Goal: Task Accomplishment & Management: Complete application form

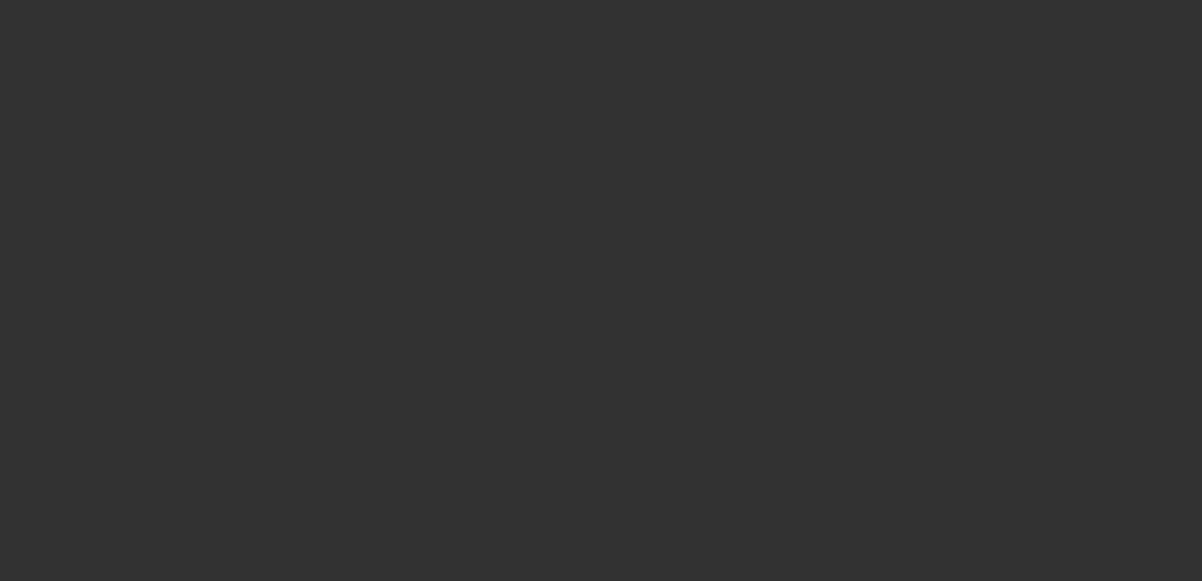
select select "0"
select select "6"
select select "0"
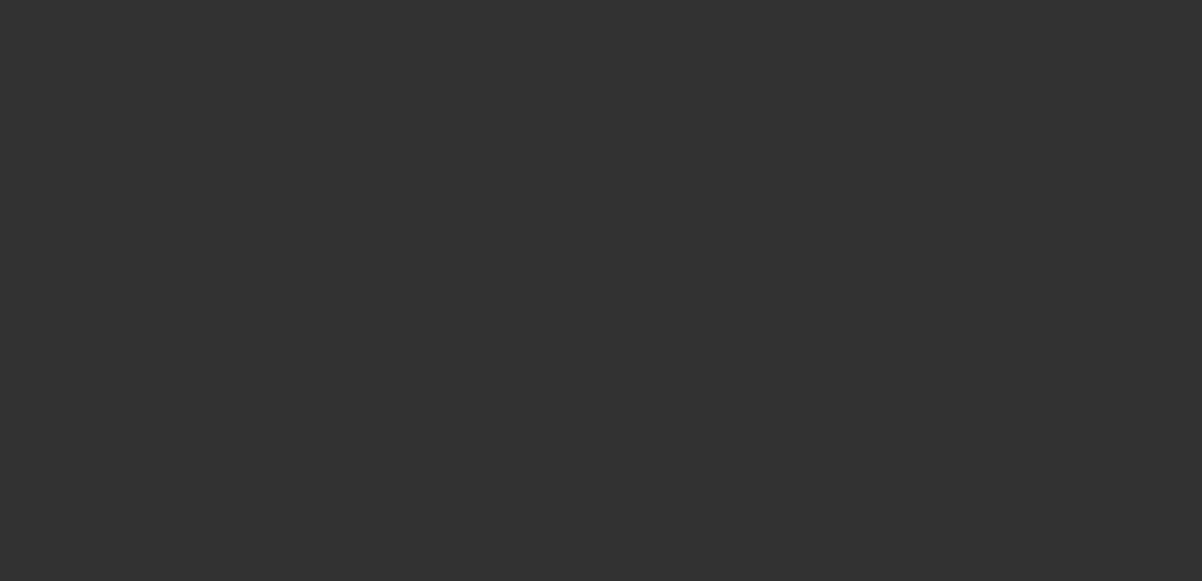
select select "0"
select select "6"
select select "0"
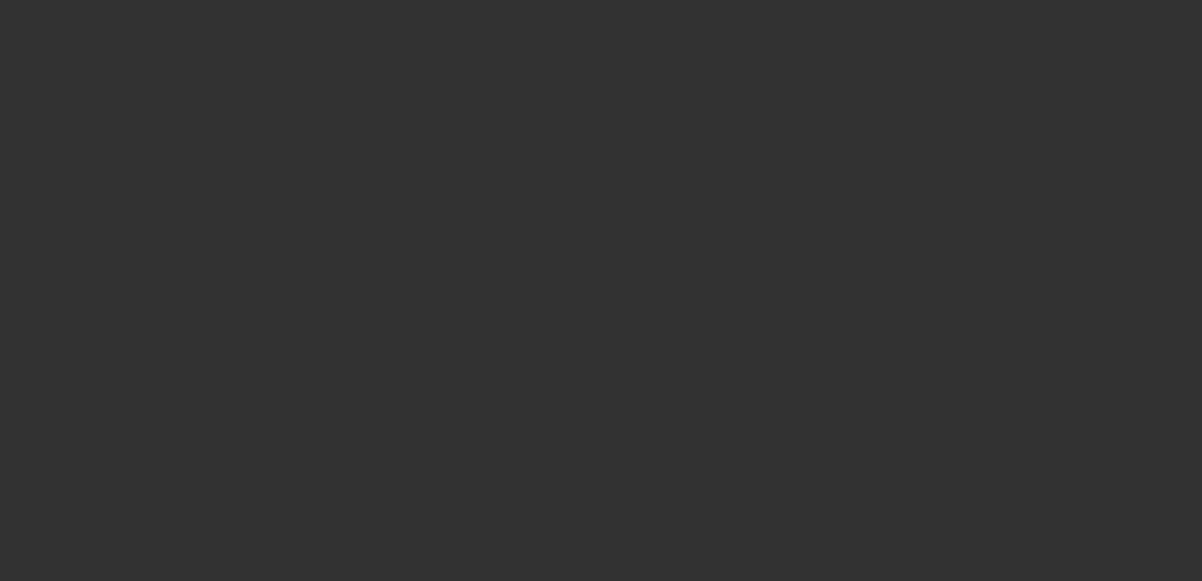
select select "0"
select select "6"
select select "0"
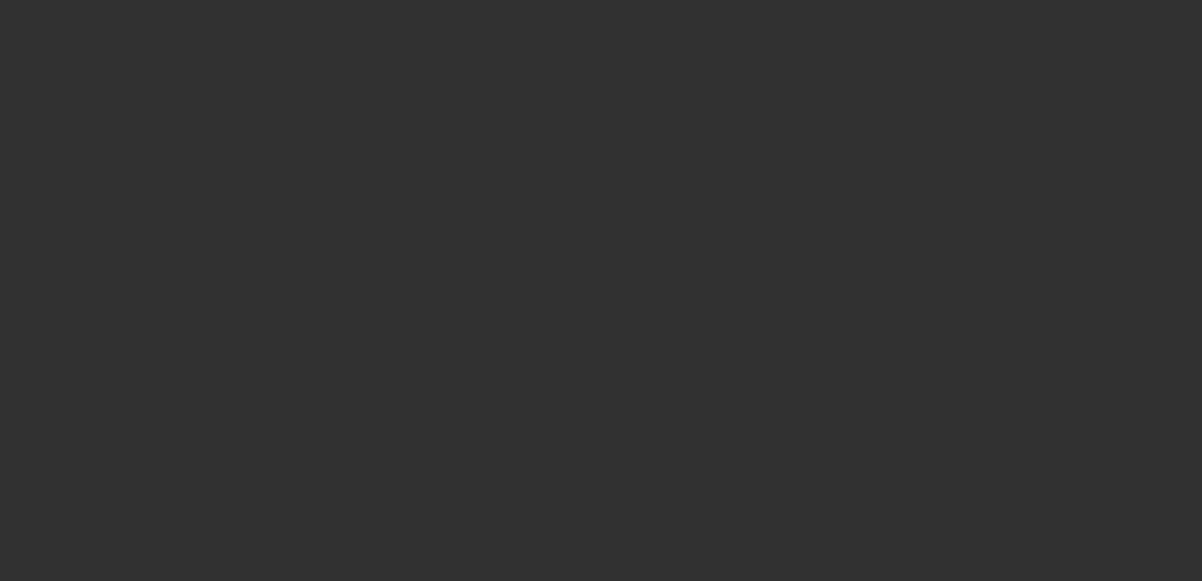
select select "6"
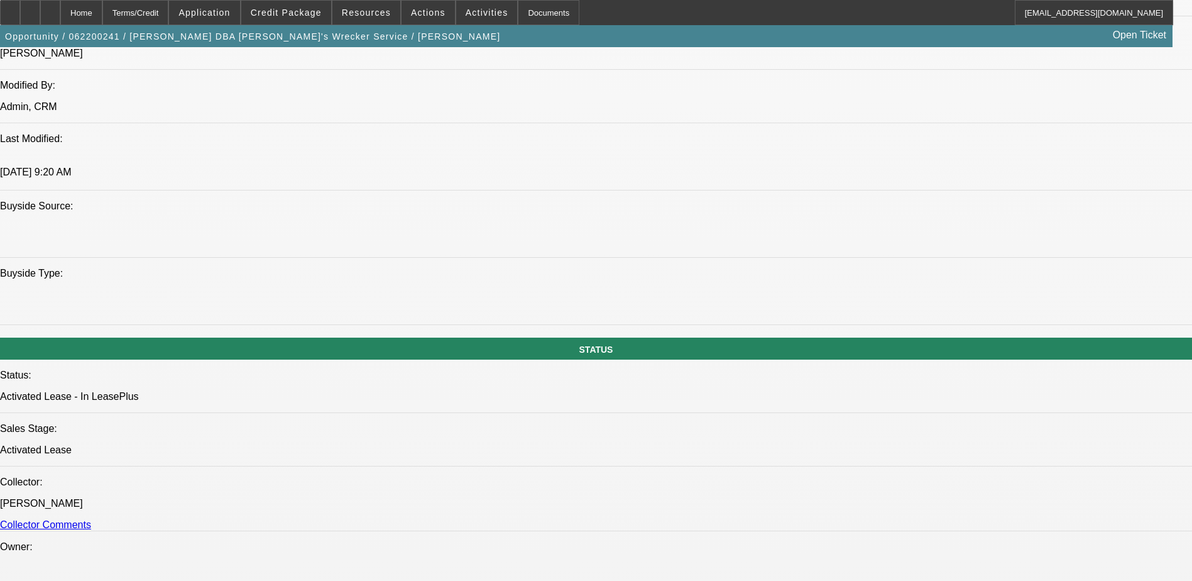
scroll to position [1320, 0]
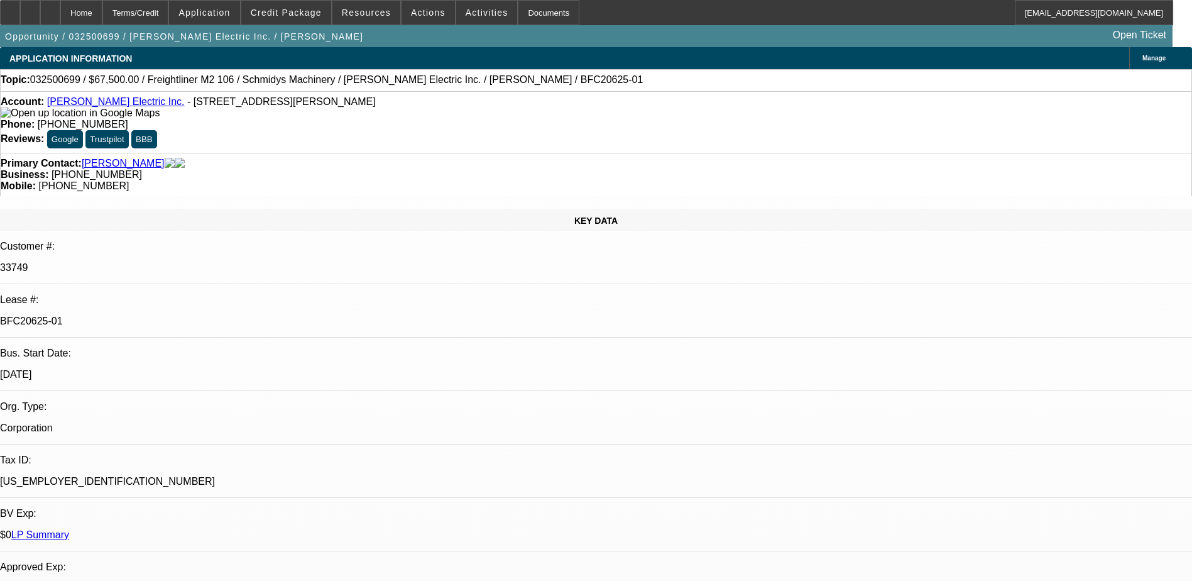
select select "0"
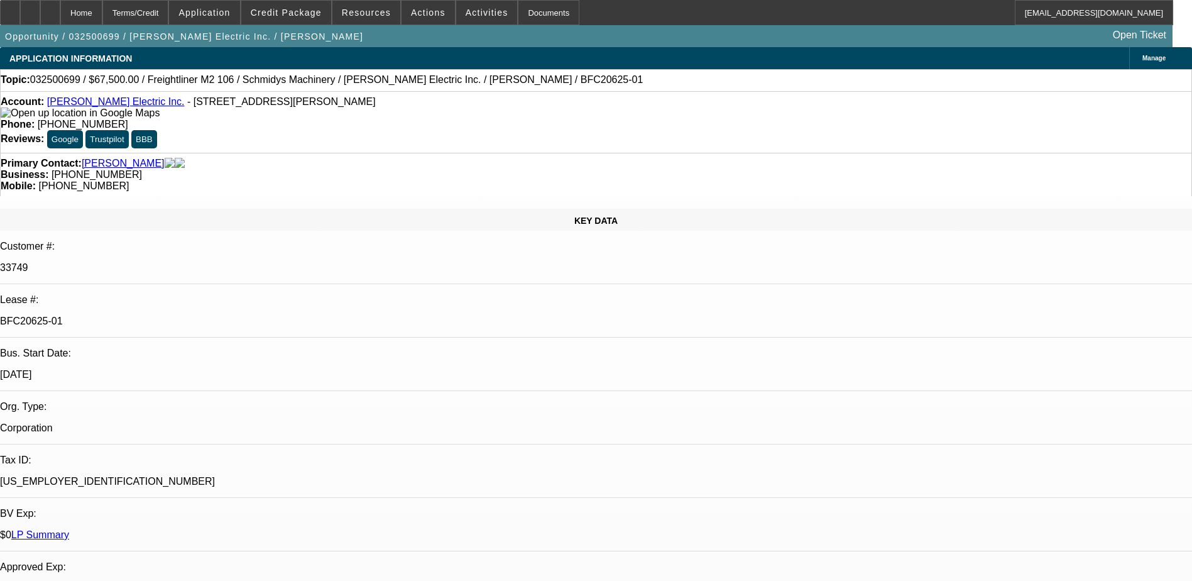
select select "0"
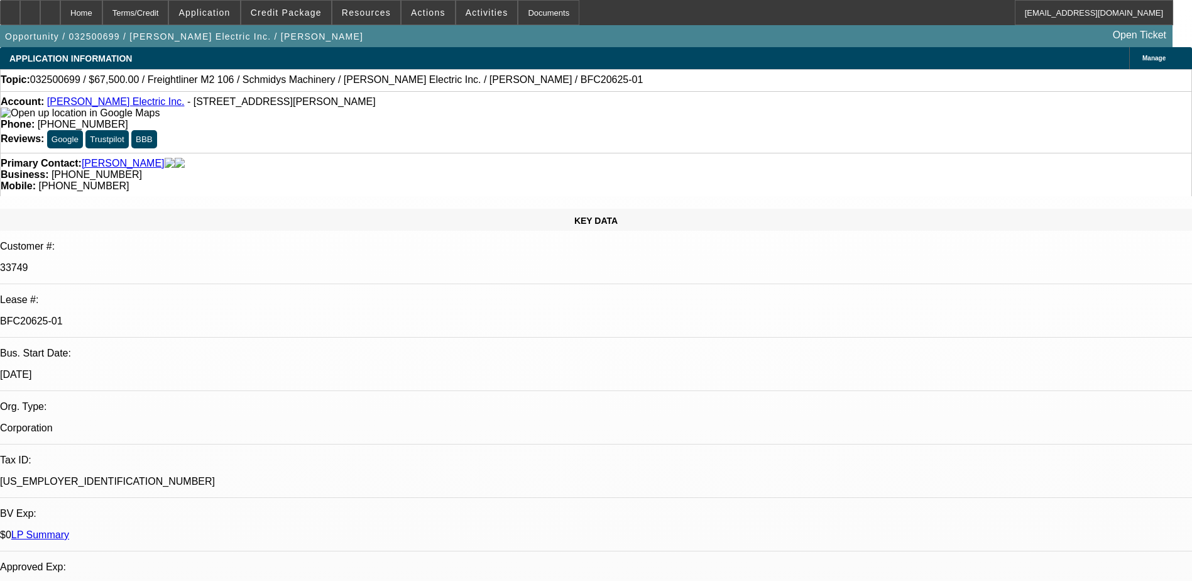
select select "0"
select select "1"
select select "6"
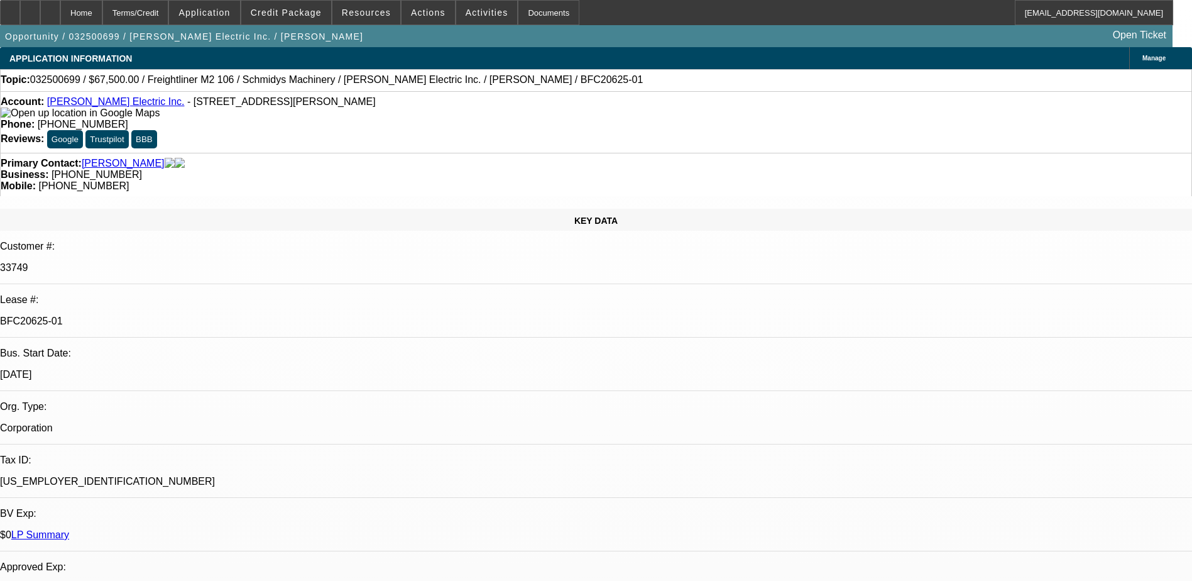
select select "1"
select select "6"
select select "1"
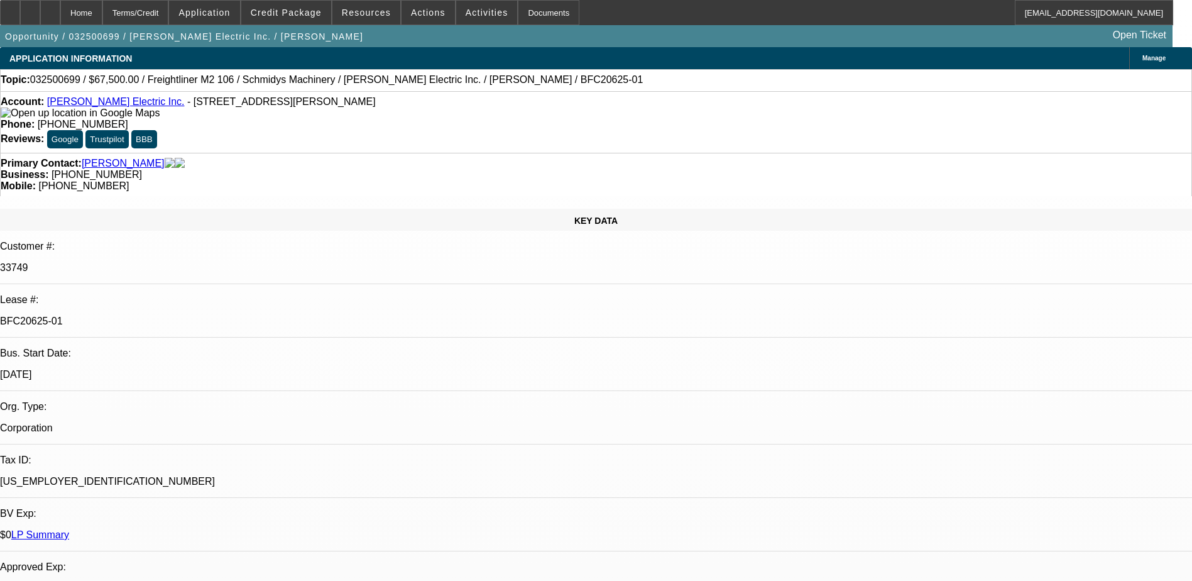
select select "6"
select select "1"
select select "6"
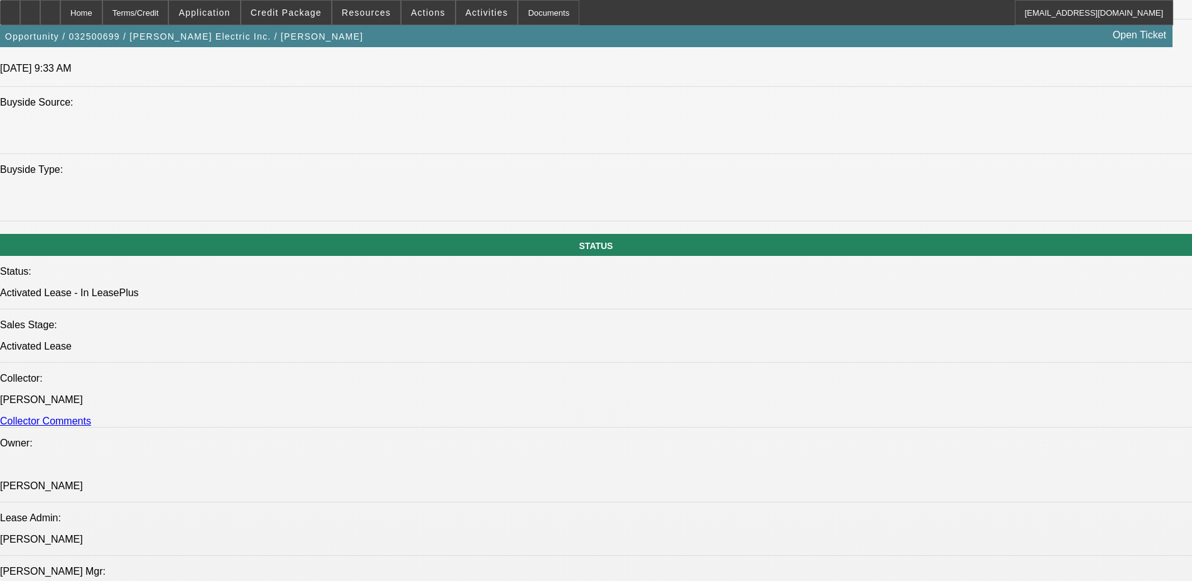
scroll to position [1257, 0]
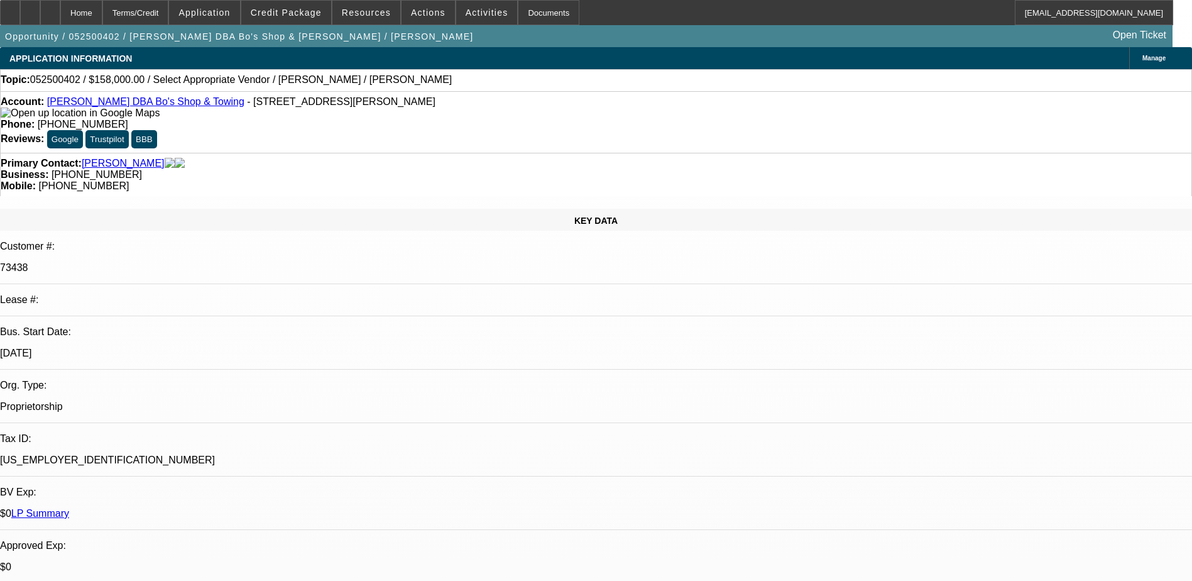
select select "0"
select select "2"
select select "0.1"
select select "1"
select select "2"
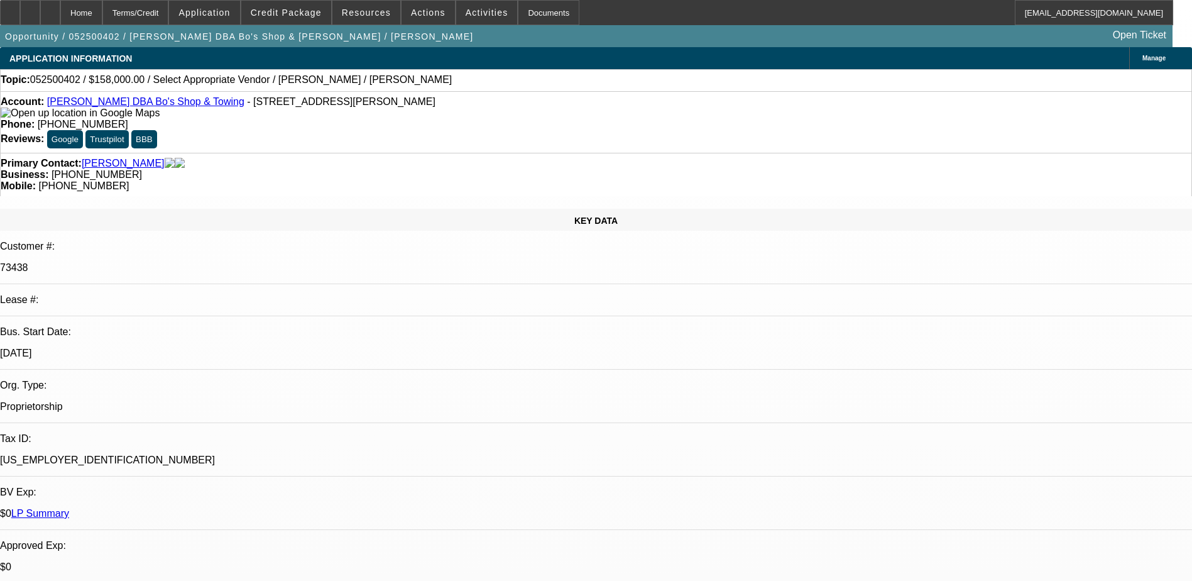
select select "4"
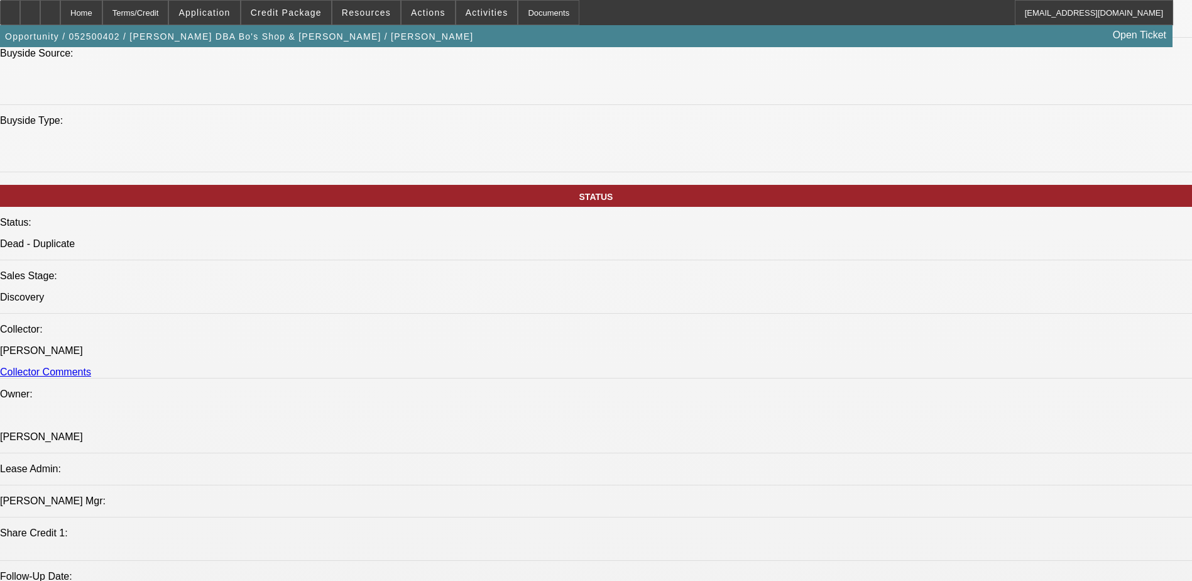
scroll to position [1257, 0]
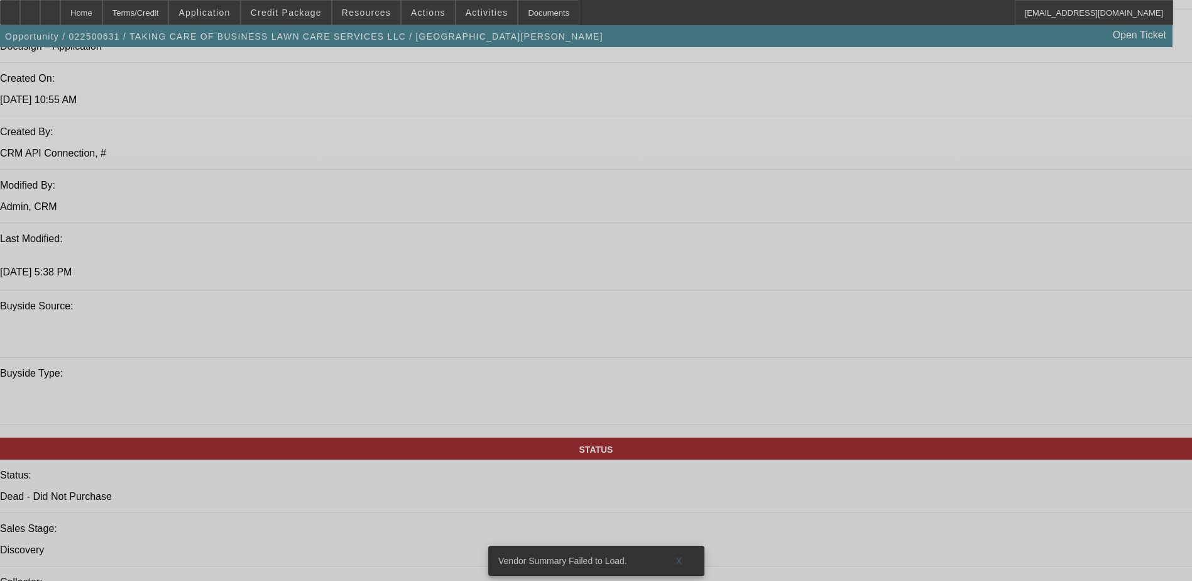
select select "0"
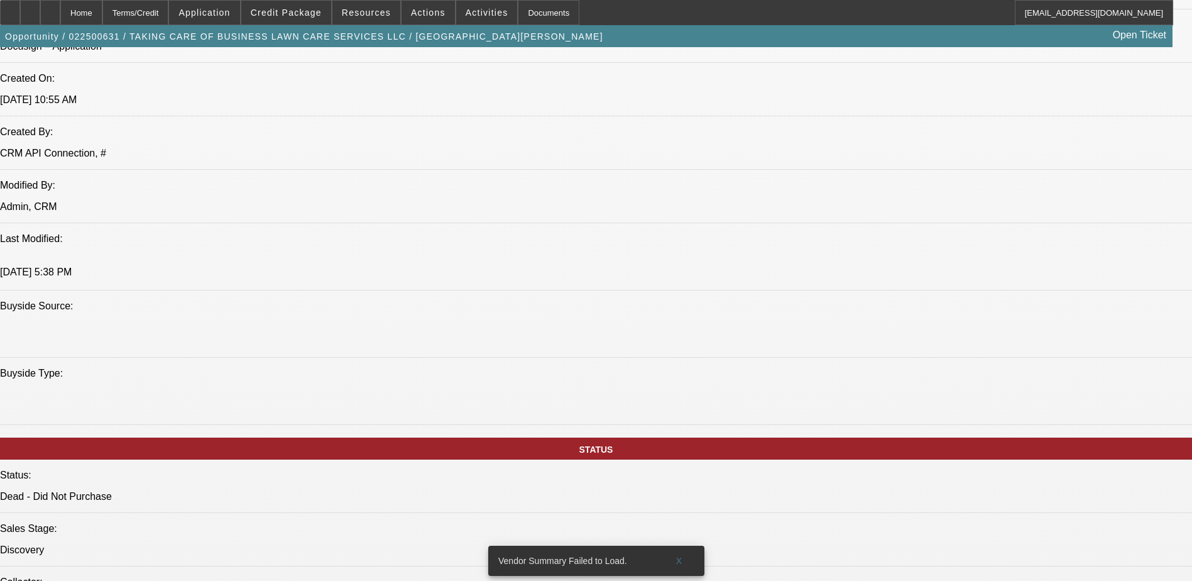
select select "2"
select select "0.1"
select select "4"
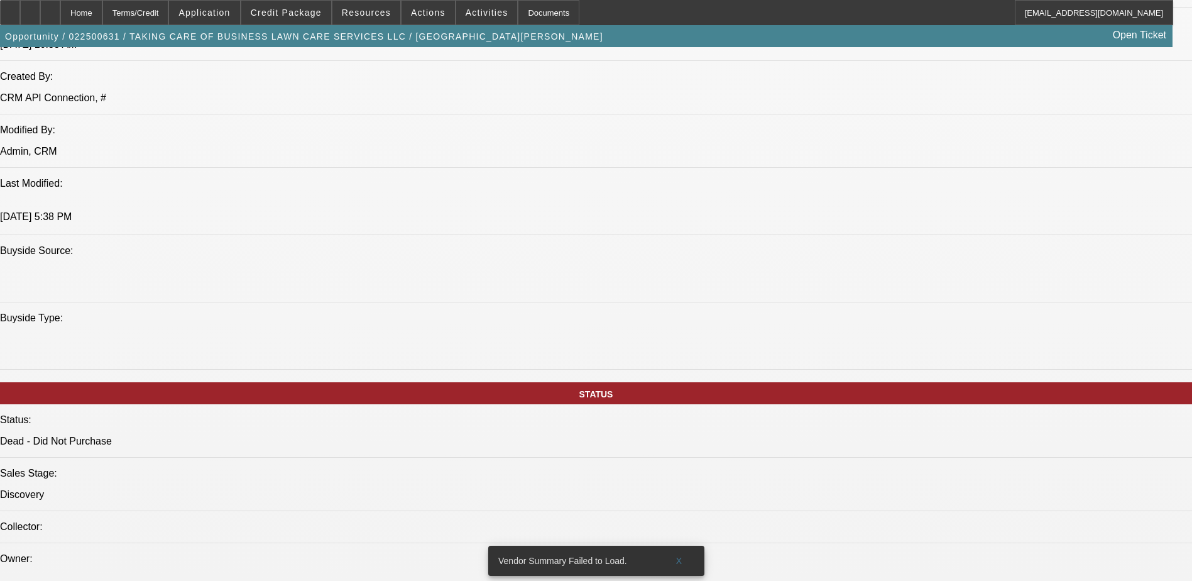
scroll to position [6, 0]
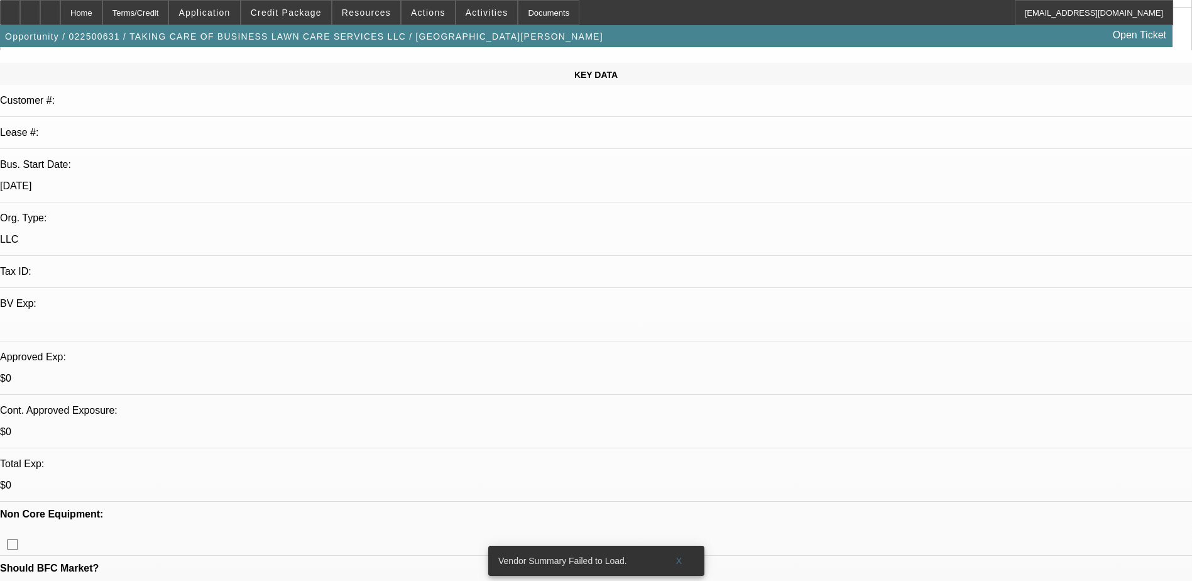
scroll to position [0, 0]
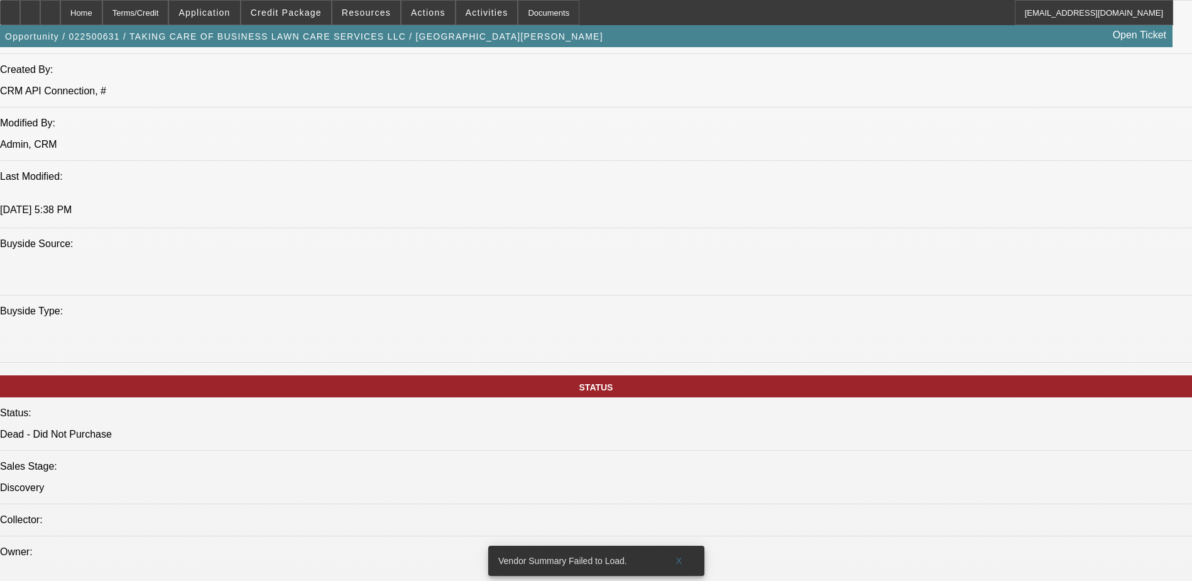
scroll to position [1006, 0]
